Goal: Information Seeking & Learning: Understand process/instructions

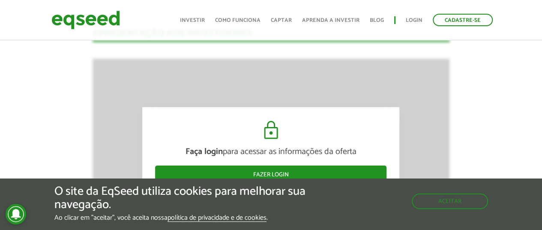
scroll to position [1179, 0]
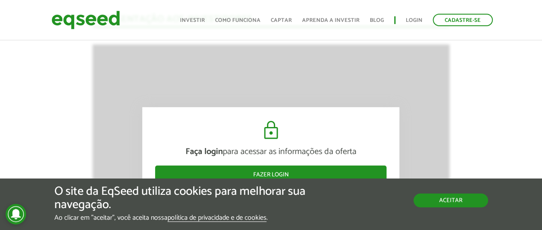
click at [456, 199] on button "Aceitar" at bounding box center [451, 200] width 75 height 14
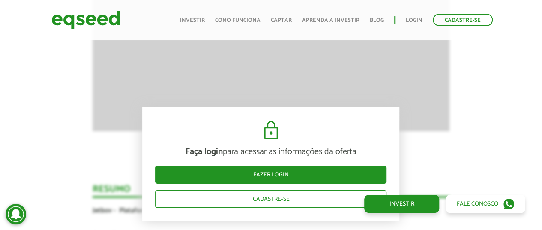
scroll to position [1393, 0]
click at [488, 85] on div "Novidades Análise da Oferta 1 Faça login para acessar as informações da oferta …" at bounding box center [271, 194] width 555 height 1847
click at [243, 18] on link "Como funciona" at bounding box center [237, 21] width 45 height 6
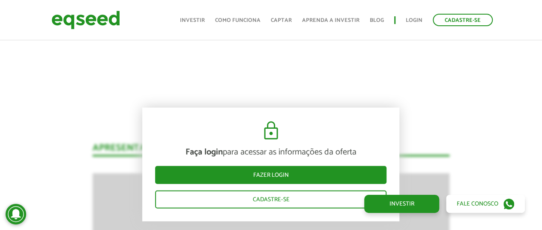
scroll to position [1393, 0]
